Goal: Task Accomplishment & Management: Manage account settings

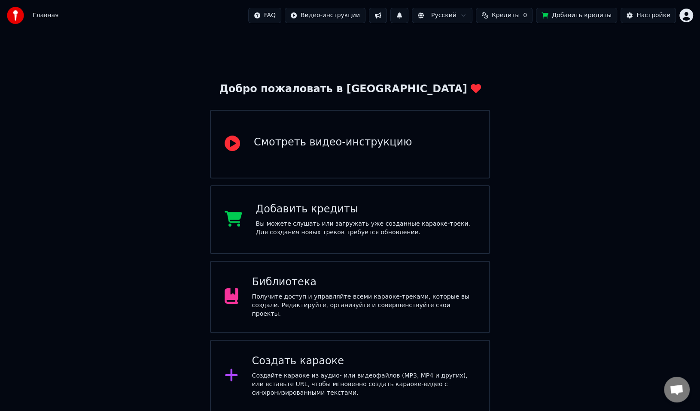
click at [499, 17] on span "Кредиты" at bounding box center [506, 15] width 28 height 9
click at [506, 64] on button "Обновить" at bounding box center [507, 64] width 52 height 15
click at [502, 59] on button "Обновить" at bounding box center [507, 64] width 52 height 15
click at [502, 62] on button "Обновить" at bounding box center [507, 64] width 52 height 15
click at [502, 62] on div "Обновить" at bounding box center [507, 64] width 52 height 15
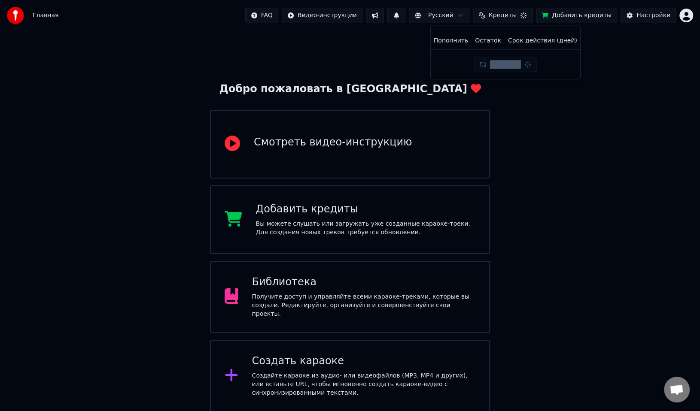
click at [502, 62] on div "Обновить" at bounding box center [505, 64] width 62 height 15
click at [502, 62] on button "Обновить" at bounding box center [507, 64] width 52 height 15
click at [502, 62] on div "Обновить" at bounding box center [507, 64] width 52 height 15
click at [502, 62] on div "Обновить" at bounding box center [505, 64] width 62 height 15
click at [502, 63] on button "Обновить" at bounding box center [507, 64] width 52 height 15
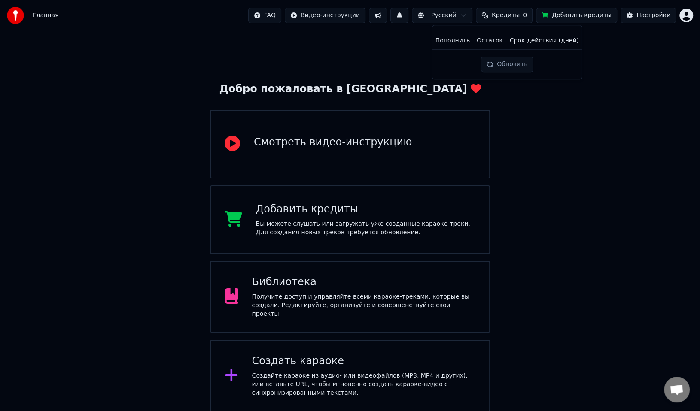
click at [624, 67] on div "Добро пожаловать в Youka Смотреть видео-инструкцию Добавить кредиты Вы можете с…" at bounding box center [350, 314] width 700 height 567
click at [520, 19] on span "Кредиты" at bounding box center [506, 15] width 28 height 9
click at [510, 66] on button "Обновить" at bounding box center [507, 64] width 52 height 15
click at [509, 66] on button "Обновить" at bounding box center [507, 64] width 52 height 15
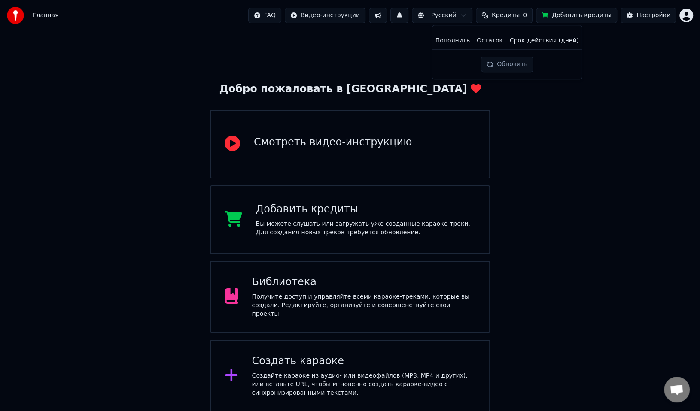
click at [509, 66] on button "Обновить" at bounding box center [507, 64] width 52 height 15
click at [501, 67] on button "Обновить" at bounding box center [507, 64] width 52 height 15
click at [517, 11] on span "Кредиты" at bounding box center [506, 15] width 28 height 9
click at [512, 16] on span "Кредиты" at bounding box center [506, 15] width 28 height 9
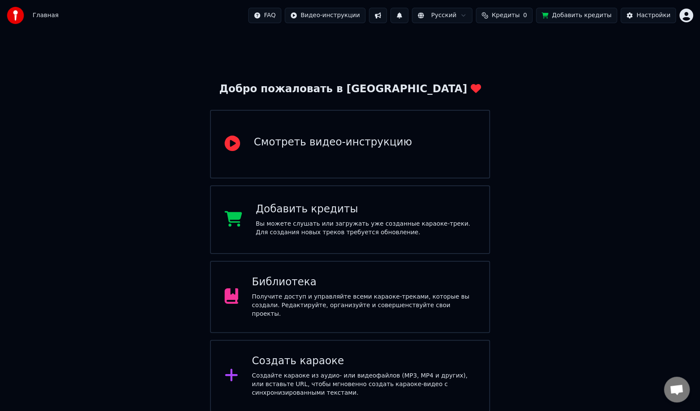
click at [512, 16] on span "Кредиты" at bounding box center [506, 15] width 28 height 9
click at [510, 63] on button "Обновить" at bounding box center [507, 64] width 52 height 15
click at [516, 64] on button "Обновить" at bounding box center [507, 64] width 52 height 15
click at [562, 35] on th "Срок действия (дней)" at bounding box center [544, 40] width 76 height 17
click at [562, 40] on th "Срок действия (дней)" at bounding box center [544, 40] width 76 height 17
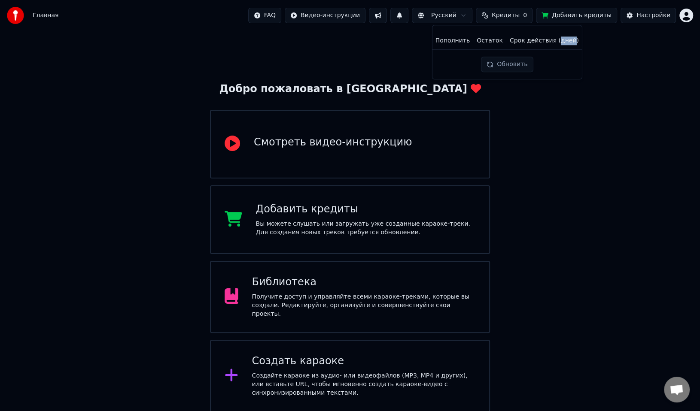
click at [562, 40] on th "Срок действия (дней)" at bounding box center [544, 40] width 76 height 17
click at [588, 51] on div "Добро пожаловать в Youka Смотреть видео-инструкцию Добавить кредиты Вы можете с…" at bounding box center [350, 314] width 700 height 567
click at [526, 19] on span "0" at bounding box center [525, 15] width 4 height 9
click at [516, 62] on button "Обновить" at bounding box center [507, 64] width 52 height 15
click at [458, 40] on th "Пополнить" at bounding box center [452, 40] width 41 height 17
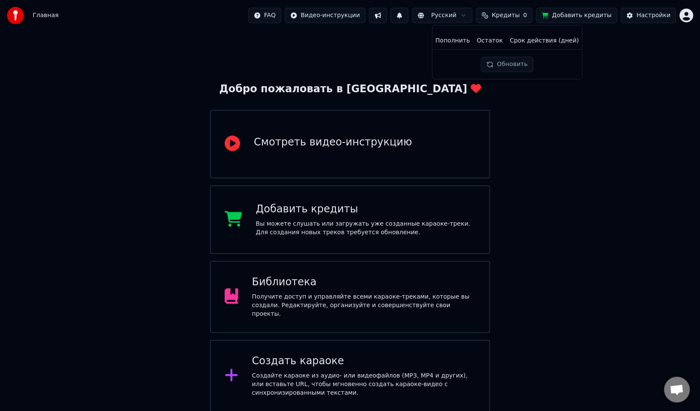
click at [490, 42] on th "Остаток" at bounding box center [489, 40] width 33 height 17
click at [464, 55] on div "Пополнить Остаток Срок действия (дней) Обновить" at bounding box center [507, 52] width 136 height 40
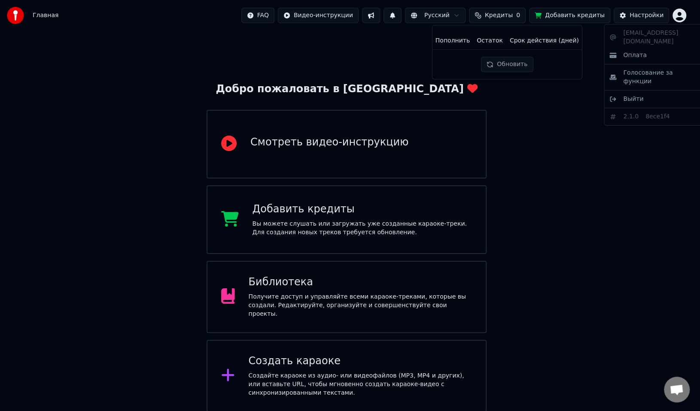
click at [685, 18] on html "Главная FAQ Видео-инструкции Русский Кредиты 0 Добавить кредиты Настройки Добро…" at bounding box center [350, 299] width 700 height 598
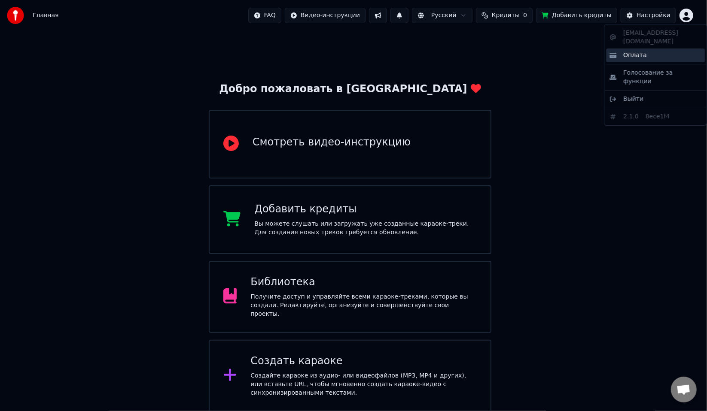
click at [663, 49] on div "Оплата" at bounding box center [655, 56] width 99 height 14
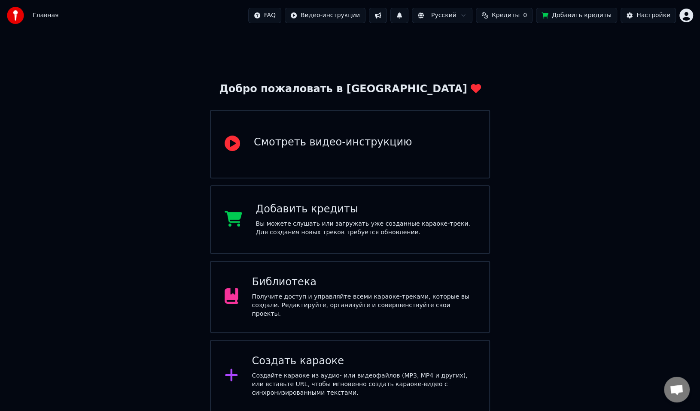
click at [694, 19] on div "Главная FAQ Видео-инструкции Русский Кредиты 0 Добавить кредиты Настройки" at bounding box center [350, 15] width 700 height 31
click at [685, 19] on html "Главная FAQ Видео-инструкции Русский Кредиты 0 Добавить кредиты Настройки Добро…" at bounding box center [353, 299] width 707 height 598
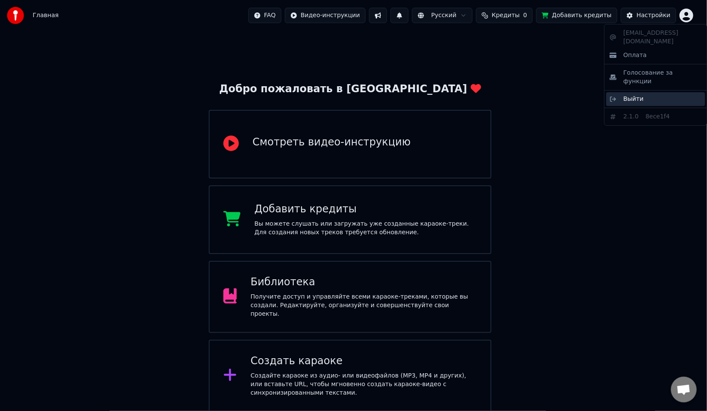
click at [645, 92] on div "Выйти" at bounding box center [655, 99] width 99 height 14
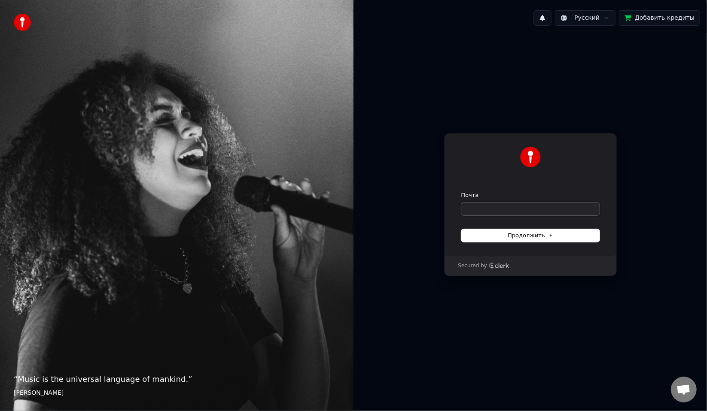
click at [490, 206] on input "Почта" at bounding box center [530, 209] width 138 height 13
paste input "**********"
click at [543, 232] on span "Продолжить" at bounding box center [530, 236] width 45 height 8
type input "**********"
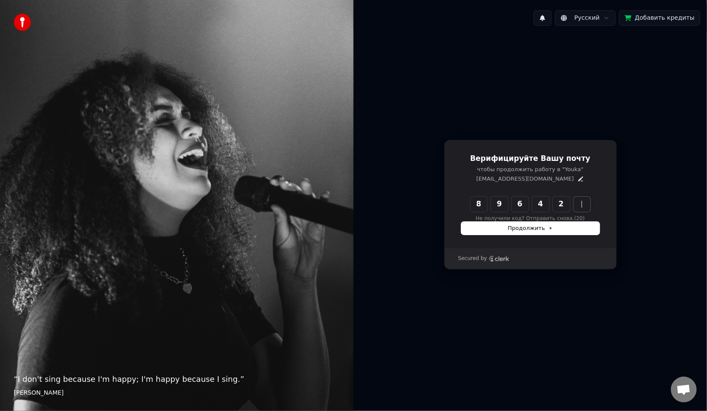
type input "******"
